Goal: Task Accomplishment & Management: Use online tool/utility

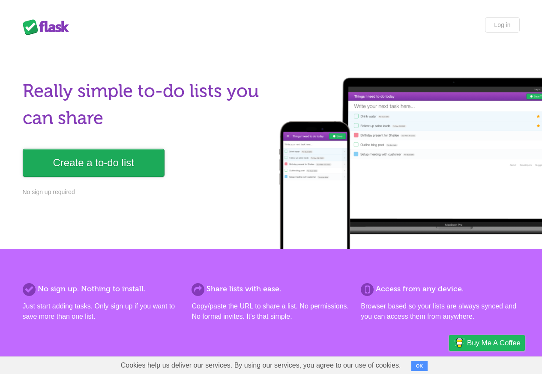
click at [84, 162] on link "Create a to-do list" at bounding box center [94, 163] width 142 height 28
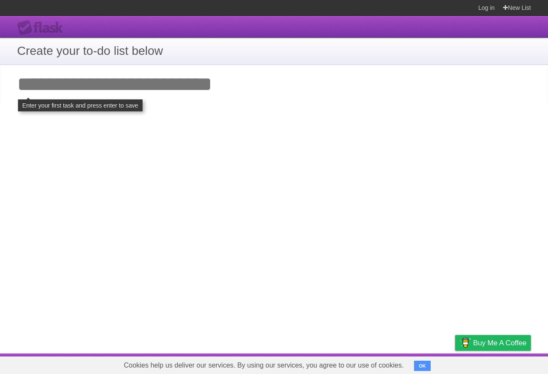
click at [31, 85] on input "Add your first task" at bounding box center [274, 84] width 548 height 39
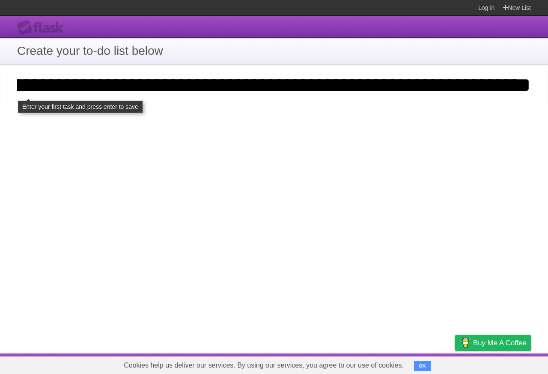
click input "**********" at bounding box center [0, 0] width 0 height 0
type input "**********"
